Goal: Navigation & Orientation: Find specific page/section

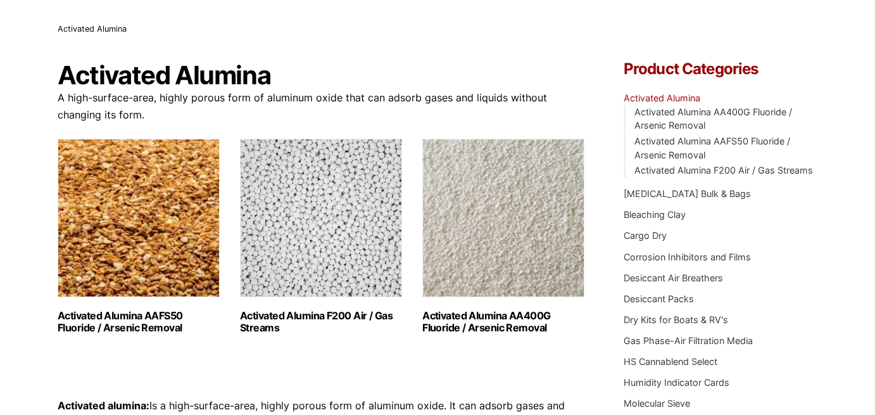
scroll to position [76, 0]
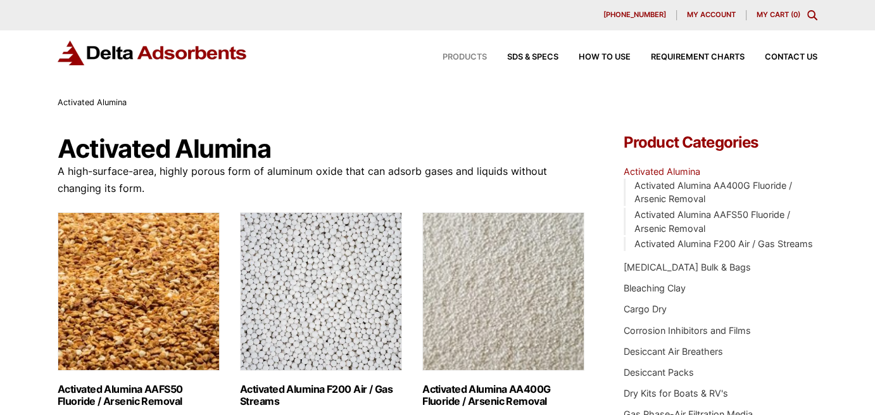
click at [468, 59] on span "Products" at bounding box center [464, 57] width 44 height 8
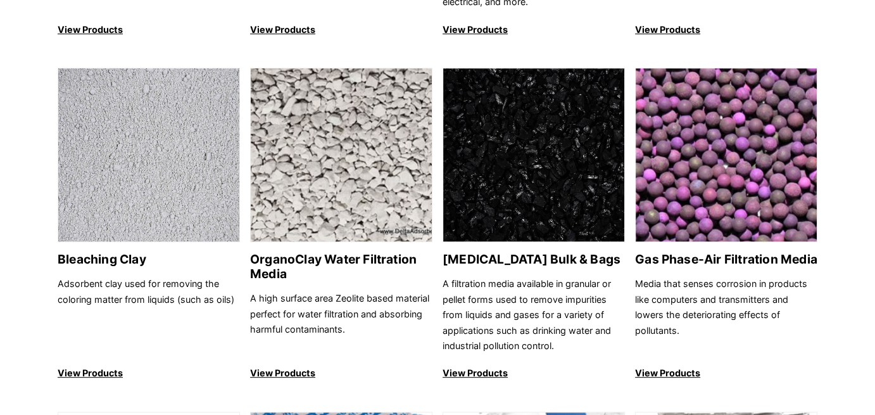
scroll to position [440, 0]
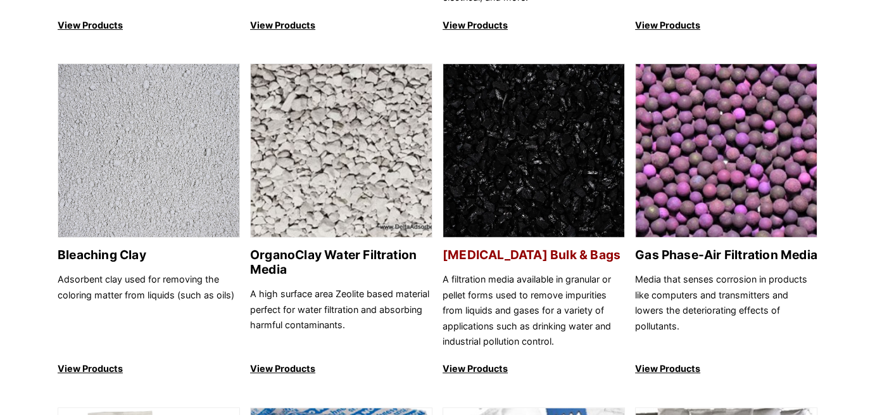
click at [503, 201] on img at bounding box center [533, 151] width 181 height 174
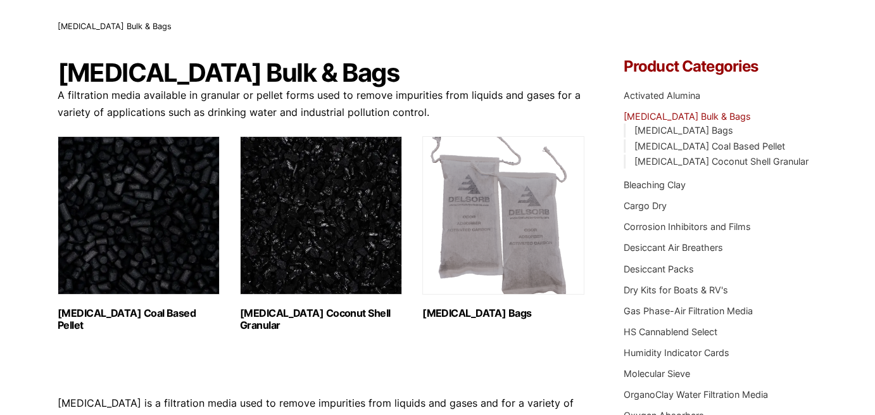
scroll to position [77, 0]
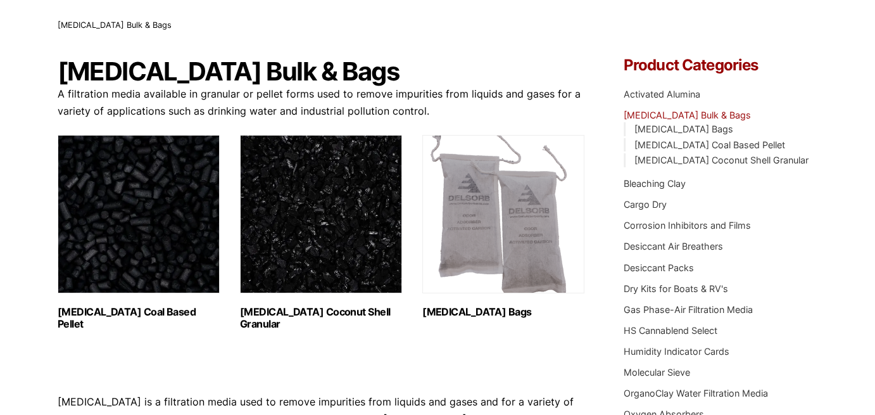
click at [170, 206] on img "Visit product category Activated Carbon Coal Based Pellet" at bounding box center [139, 214] width 162 height 158
